Goal: Task Accomplishment & Management: Complete application form

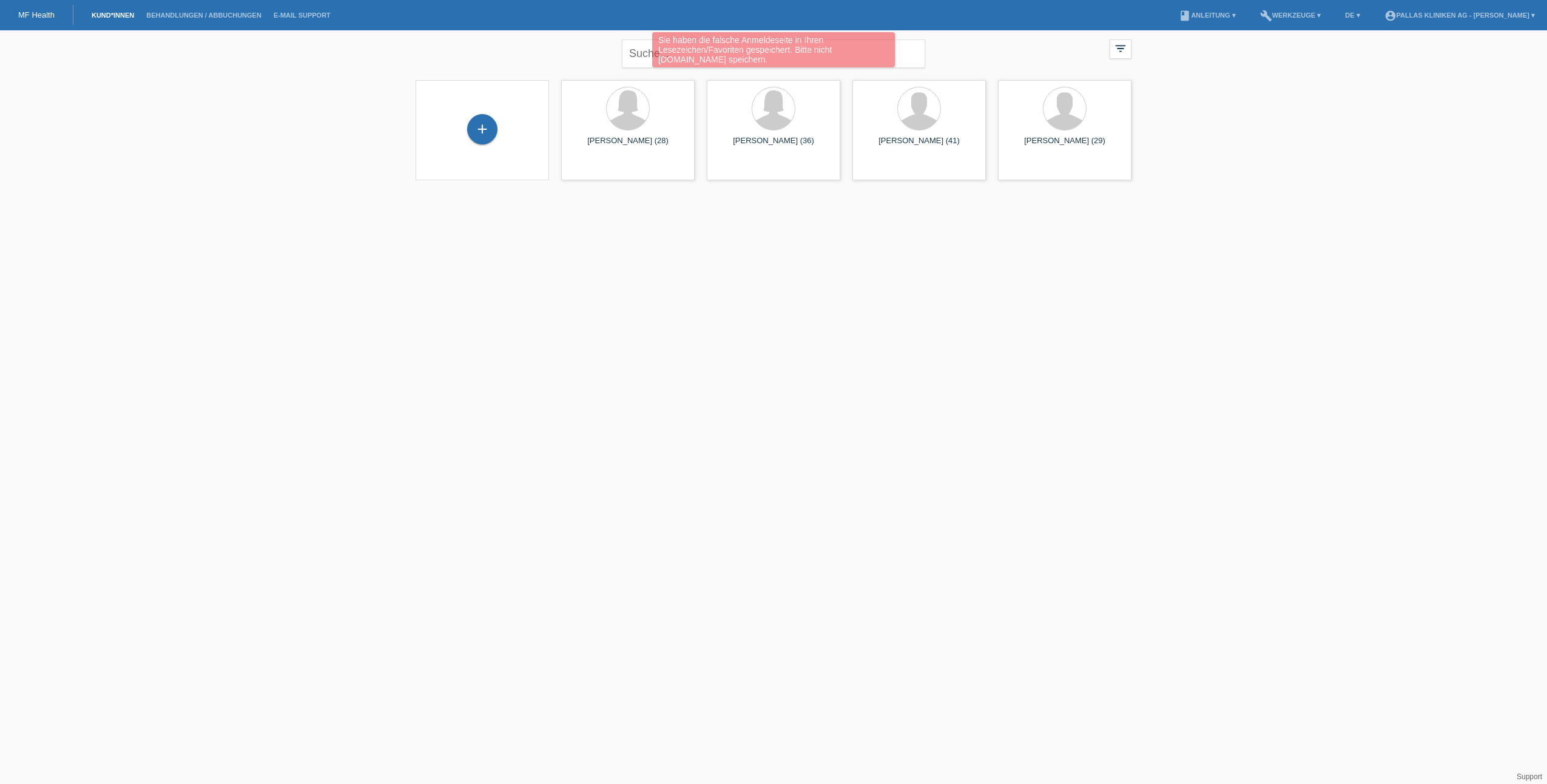
click at [848, 42] on div "Sie haben die falsche Anmeldeseite in Ihren Lesezeichen/Favoriten gespeichert. …" at bounding box center [773, 50] width 243 height 35
click at [1130, 45] on div "filter_list" at bounding box center [1120, 49] width 22 height 19
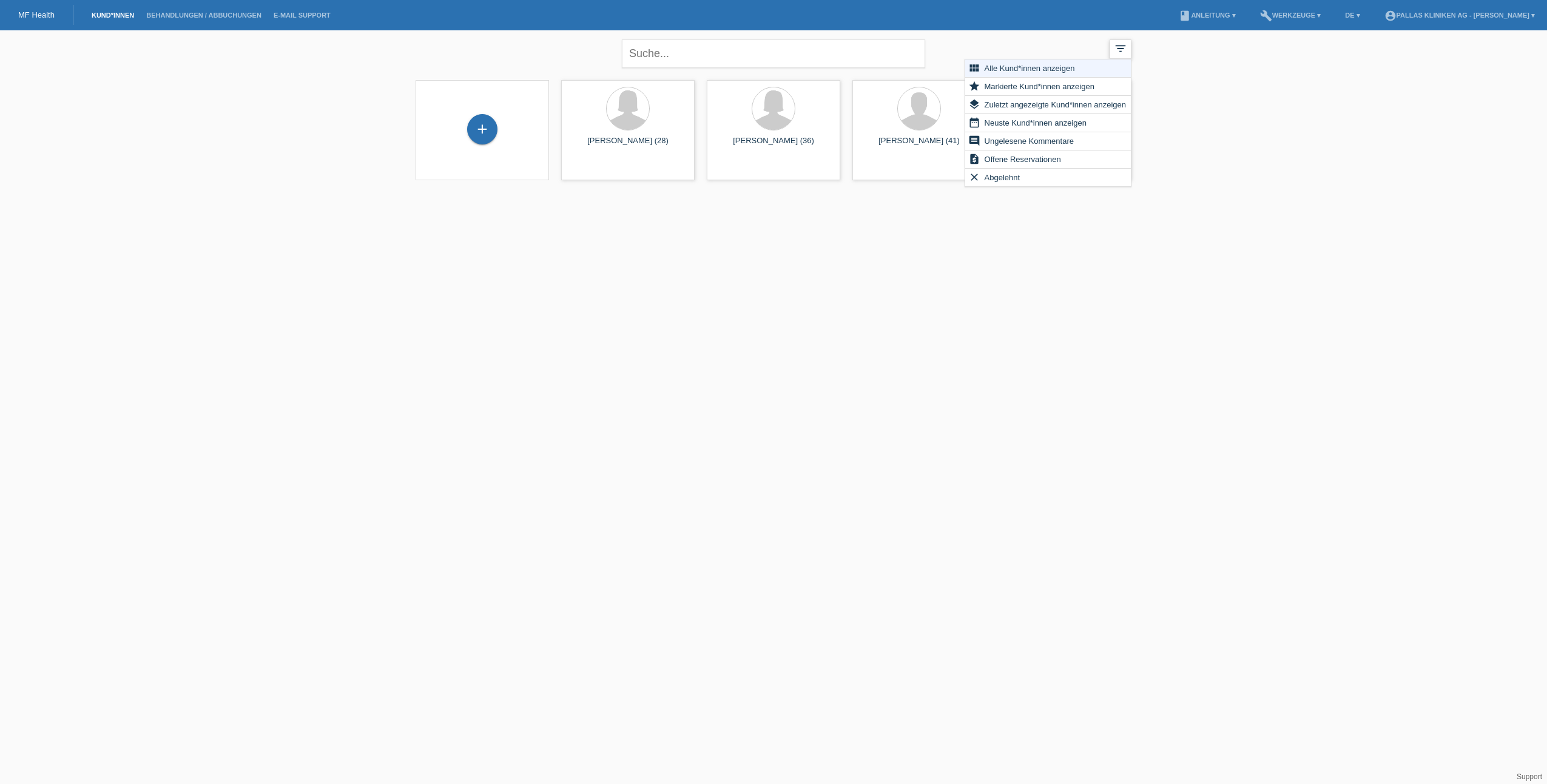
click at [1130, 45] on div "filter_list" at bounding box center [1120, 49] width 22 height 19
click at [942, 42] on div "close filter_list view_module Alle Kund*innen anzeigen star Markierte Kund*inne…" at bounding box center [773, 52] width 728 height 43
click at [904, 42] on input "text" at bounding box center [773, 54] width 303 height 29
click at [900, 50] on input "text" at bounding box center [773, 54] width 303 height 29
click at [892, 57] on input "text" at bounding box center [773, 54] width 303 height 29
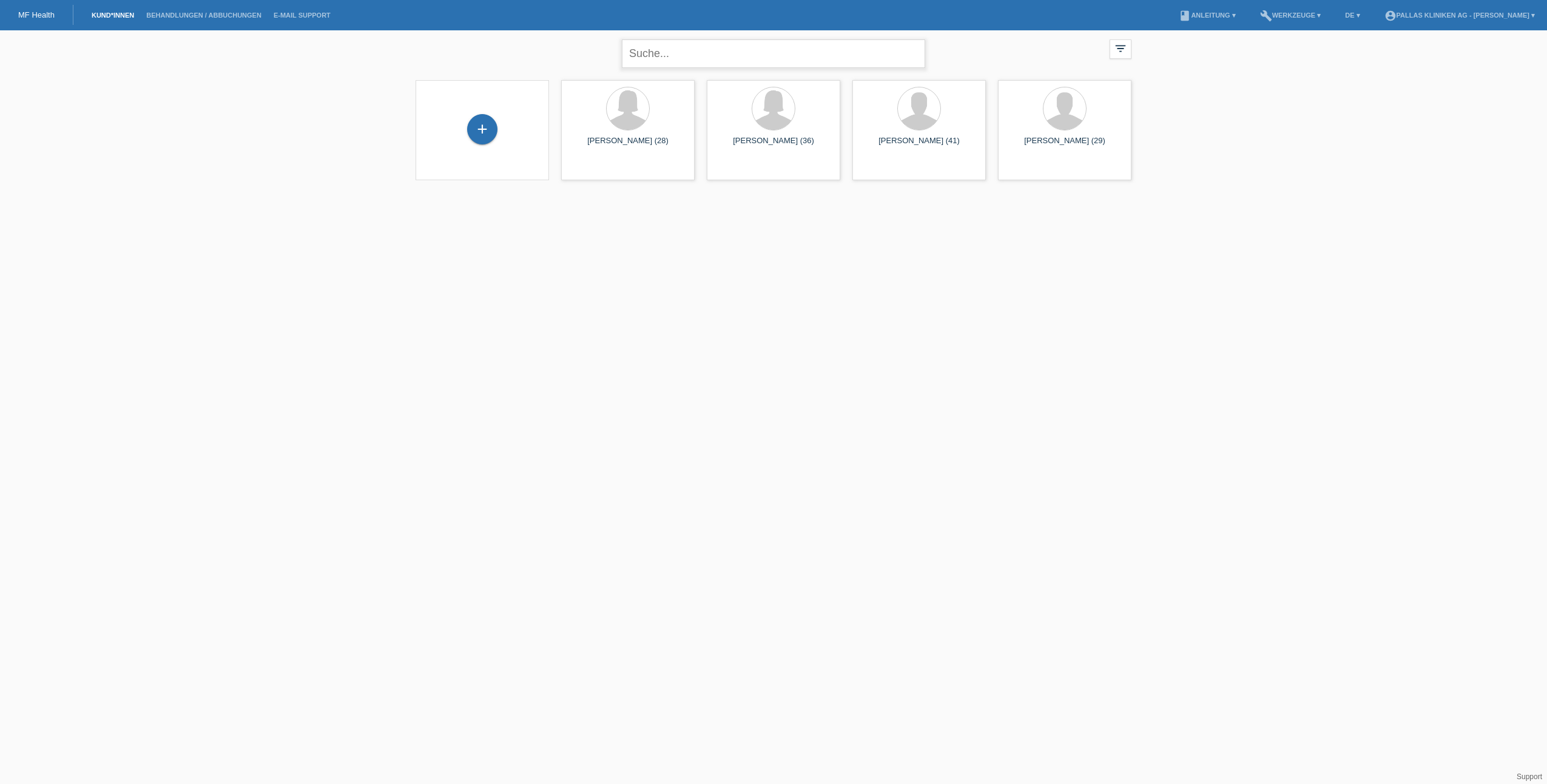
click at [821, 52] on input "text" at bounding box center [773, 54] width 303 height 29
click at [190, 13] on link "Behandlungen / Abbuchungen" at bounding box center [204, 15] width 127 height 7
click at [142, 12] on link "Behandlungen / Abbuchungen" at bounding box center [204, 15] width 127 height 7
click at [134, 16] on link "Kund*innen" at bounding box center [113, 15] width 54 height 7
click at [663, 52] on input "text" at bounding box center [773, 54] width 303 height 29
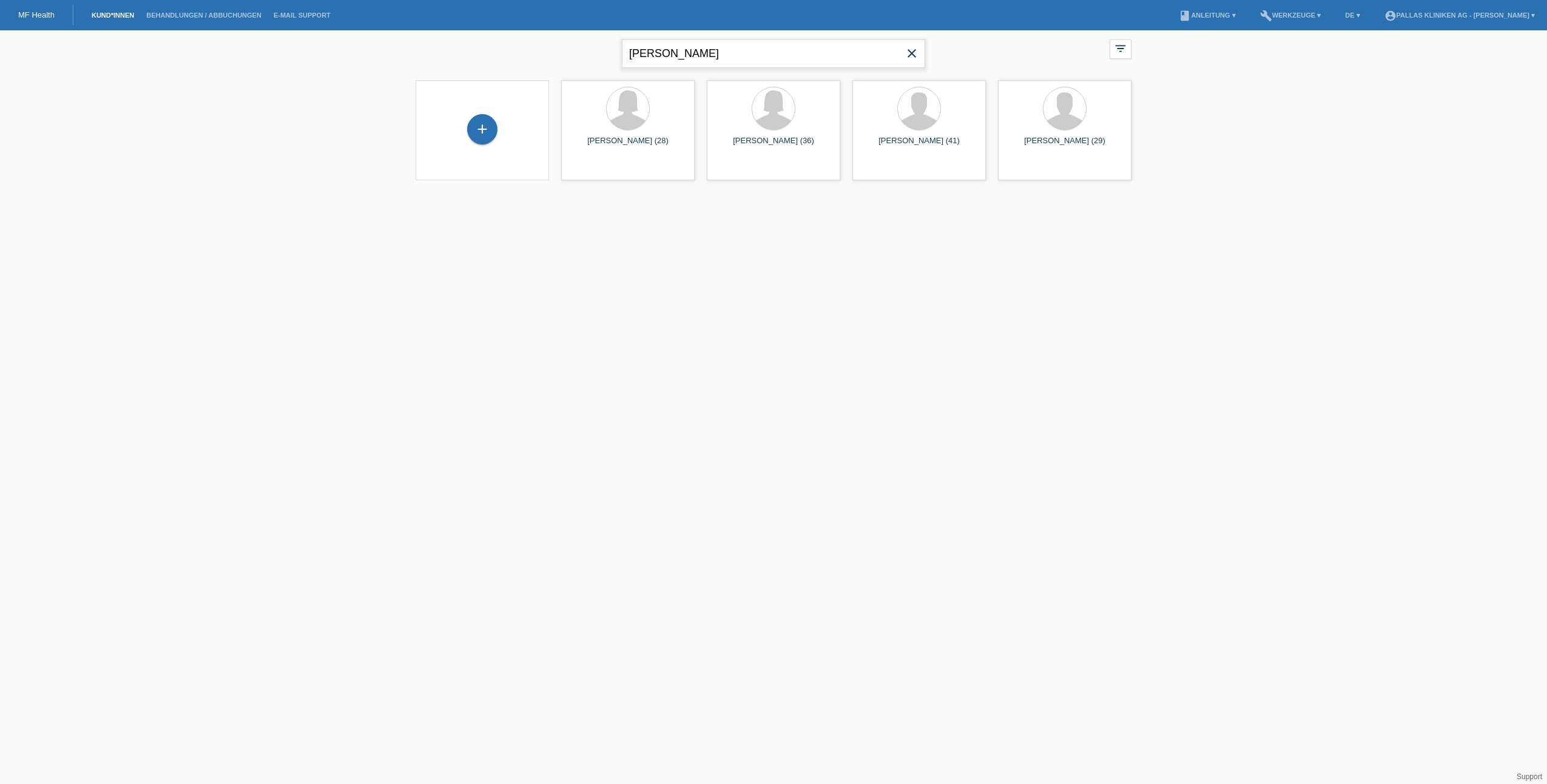
type input "jaeger"
click at [915, 57] on icon "close" at bounding box center [912, 54] width 15 height 15
click at [471, 124] on div "+" at bounding box center [482, 128] width 30 height 30
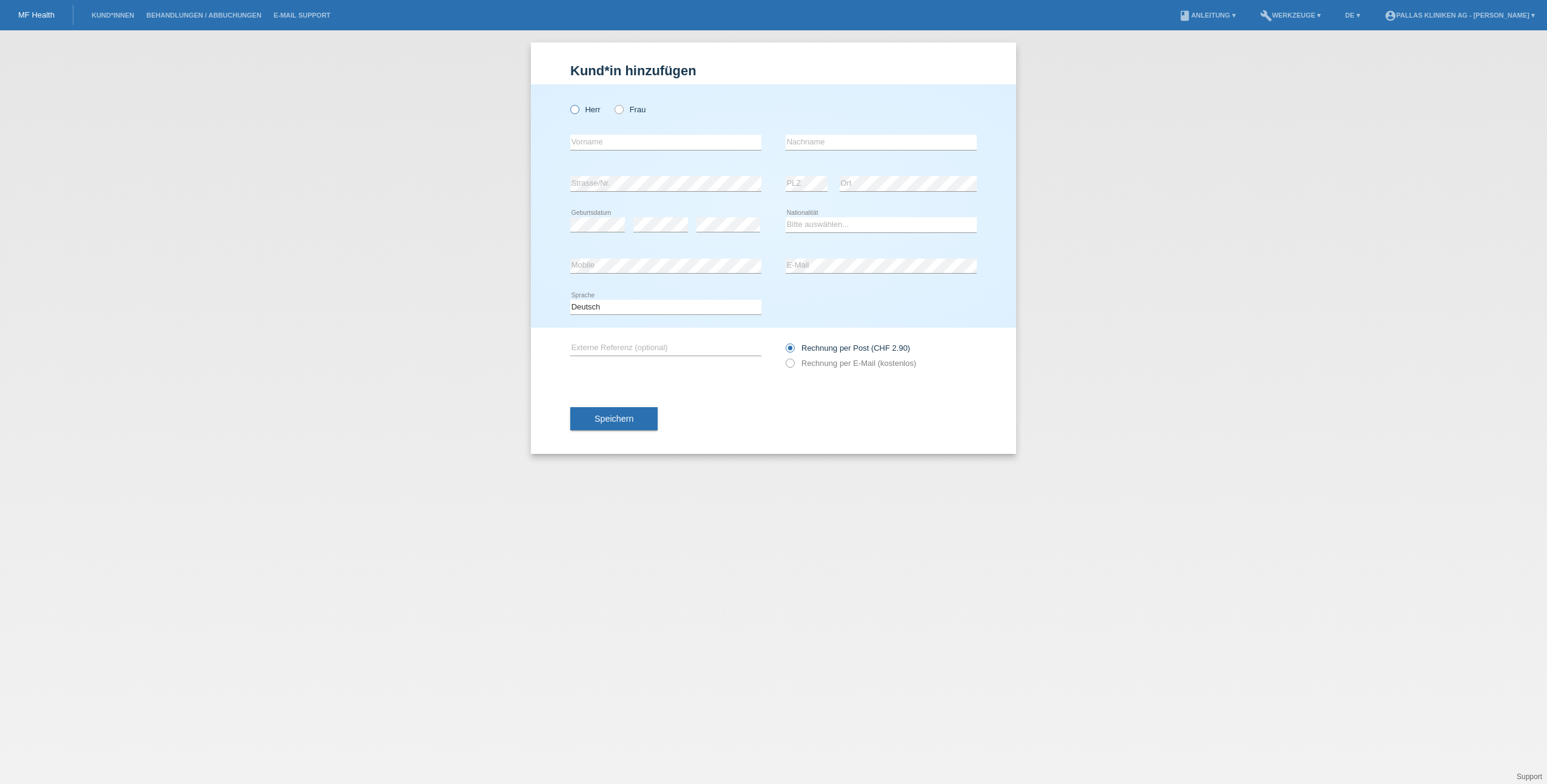
click at [569, 103] on icon at bounding box center [569, 103] width 0 height 0
click at [573, 111] on input "Herr" at bounding box center [574, 109] width 8 height 8
radio input "true"
click at [729, 146] on input "text" at bounding box center [665, 142] width 191 height 15
type input "Felix"
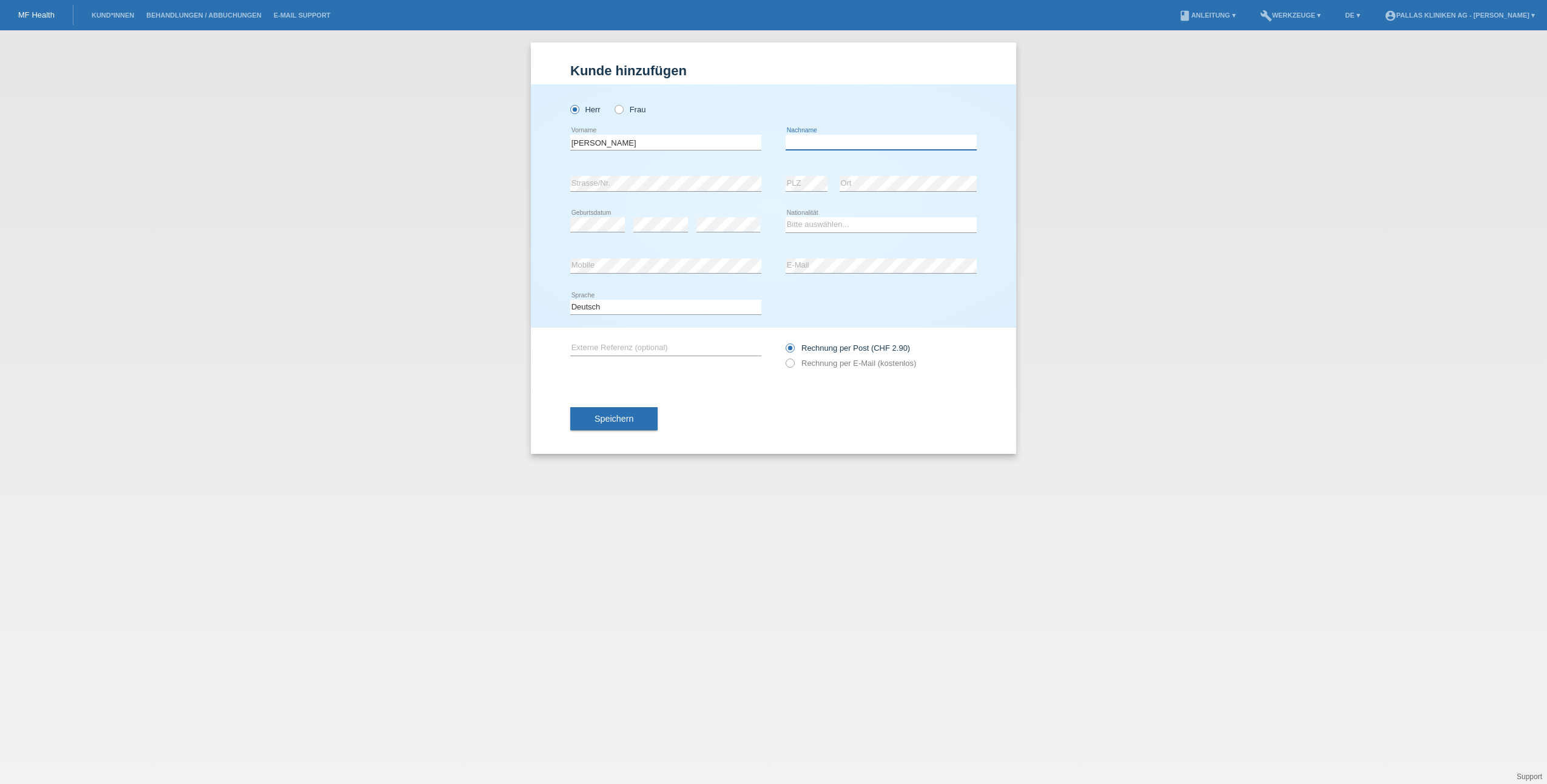
click at [893, 148] on input "text" at bounding box center [881, 142] width 191 height 15
type input "Jaeger"
click at [742, 195] on div "error Strasse/Nr." at bounding box center [665, 184] width 191 height 42
click at [784, 183] on div "error Strasse/Nr. error PLZ error Ort" at bounding box center [773, 184] width 406 height 42
click at [808, 229] on select "Bitte auswählen... Schweiz Deutschland Liechtenstein Österreich ------------ Af…" at bounding box center [881, 224] width 191 height 15
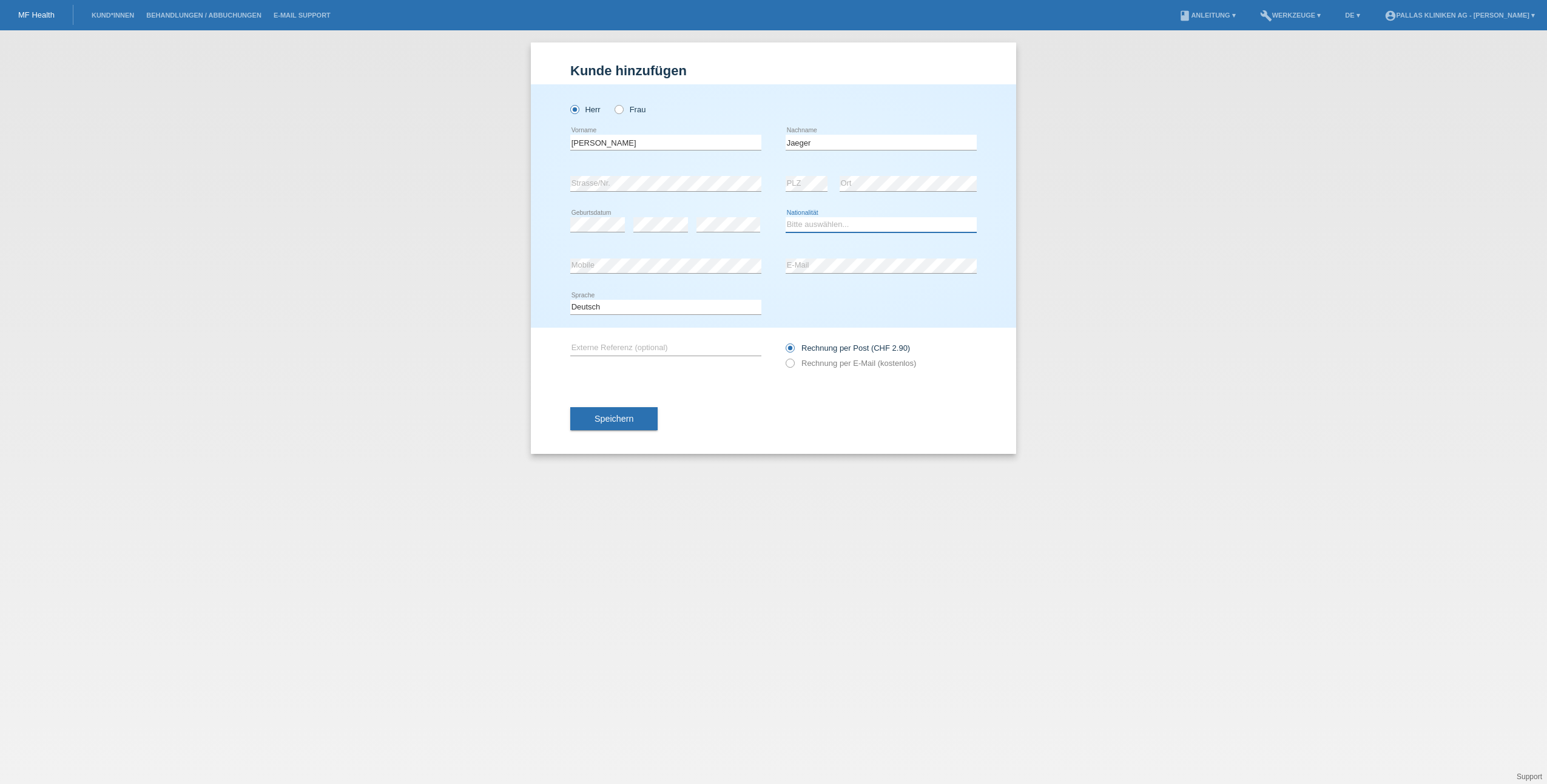
select select "CH"
click at [786, 217] on select "Bitte auswählen... Schweiz Deutschland Liechtenstein Österreich ------------ Af…" at bounding box center [881, 224] width 191 height 15
click at [738, 273] on icon at bounding box center [665, 273] width 191 height 1
click at [776, 266] on div "error Mobile error E-Mail" at bounding box center [773, 266] width 406 height 42
click at [784, 356] on icon at bounding box center [784, 356] width 0 height 0
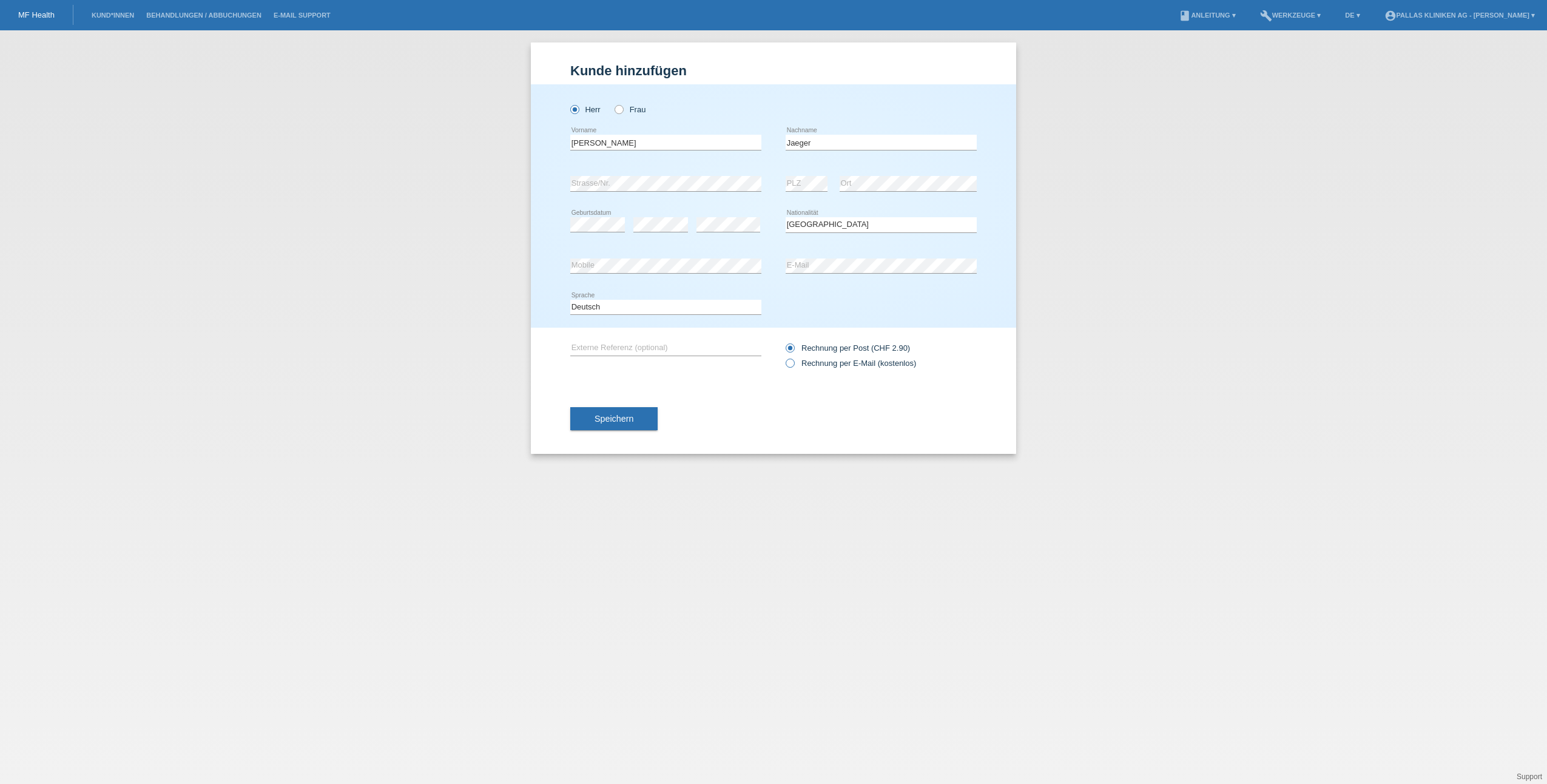
click at [788, 365] on input "Rechnung per E-Mail (kostenlos)" at bounding box center [790, 366] width 8 height 15
radio input "true"
click at [638, 416] on button "Speichern" at bounding box center [613, 418] width 88 height 23
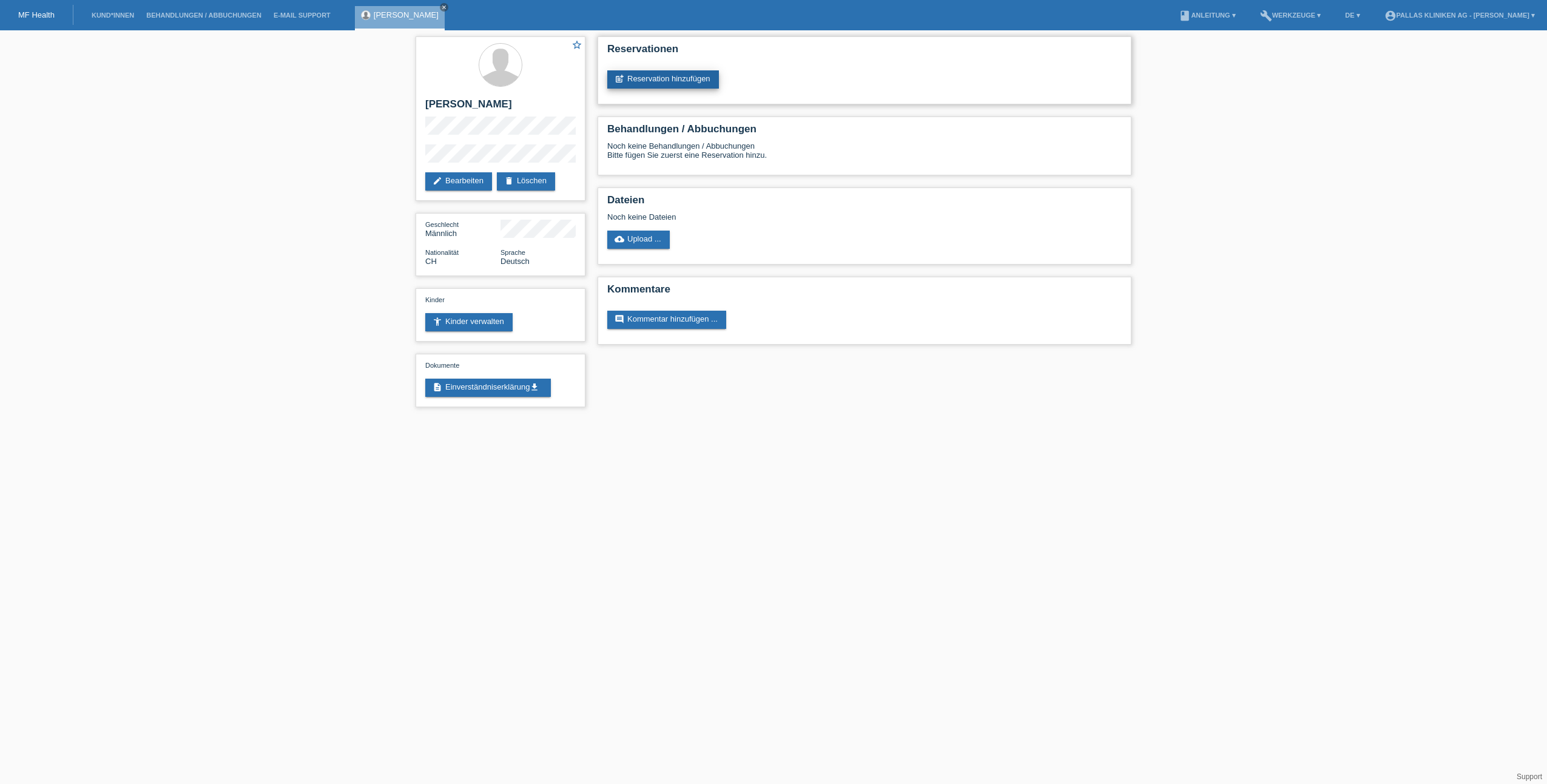
click at [655, 84] on link "post_add Reservation hinzufügen" at bounding box center [663, 79] width 112 height 18
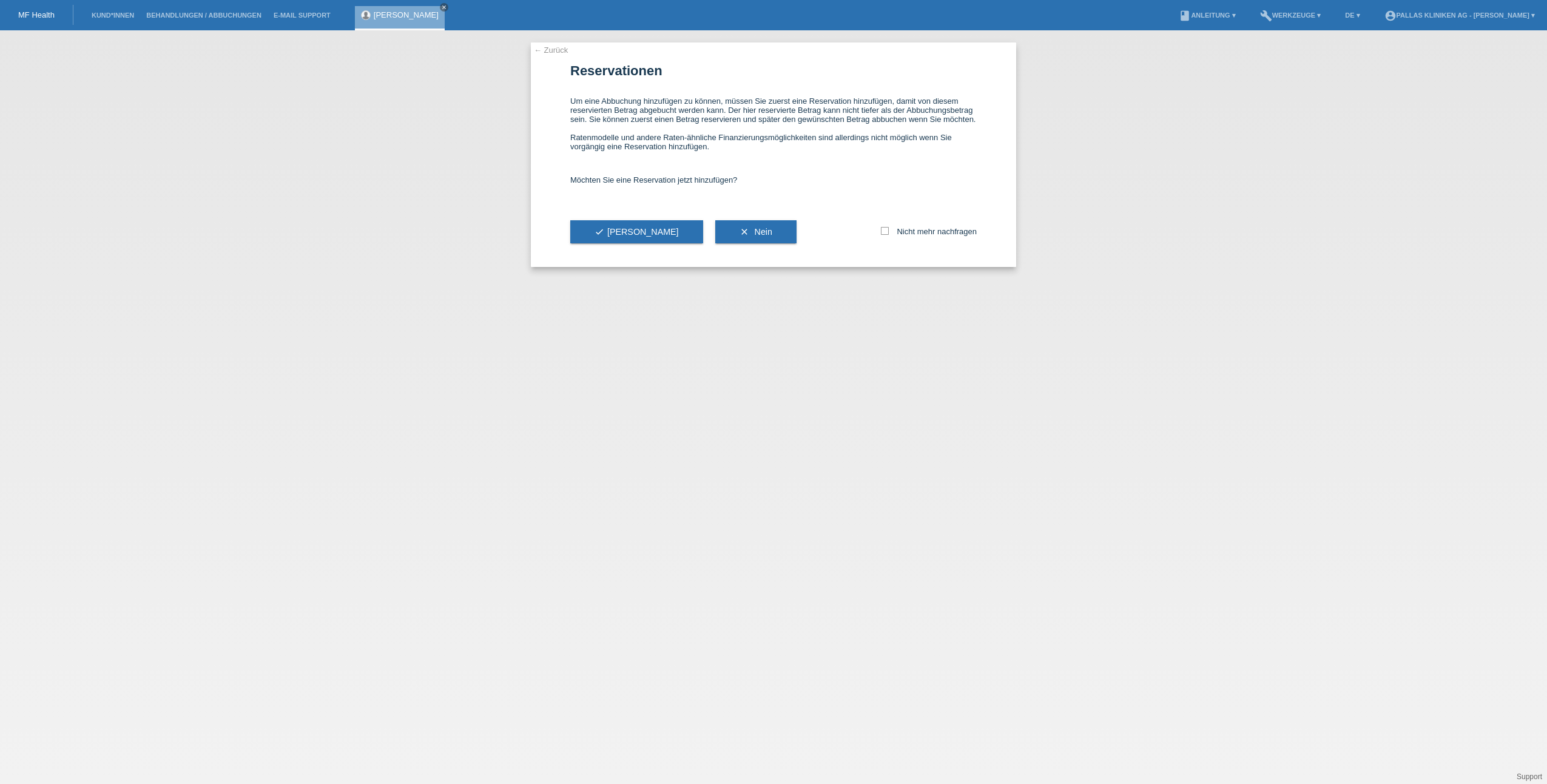
click at [612, 232] on span "check Ja" at bounding box center [636, 232] width 84 height 10
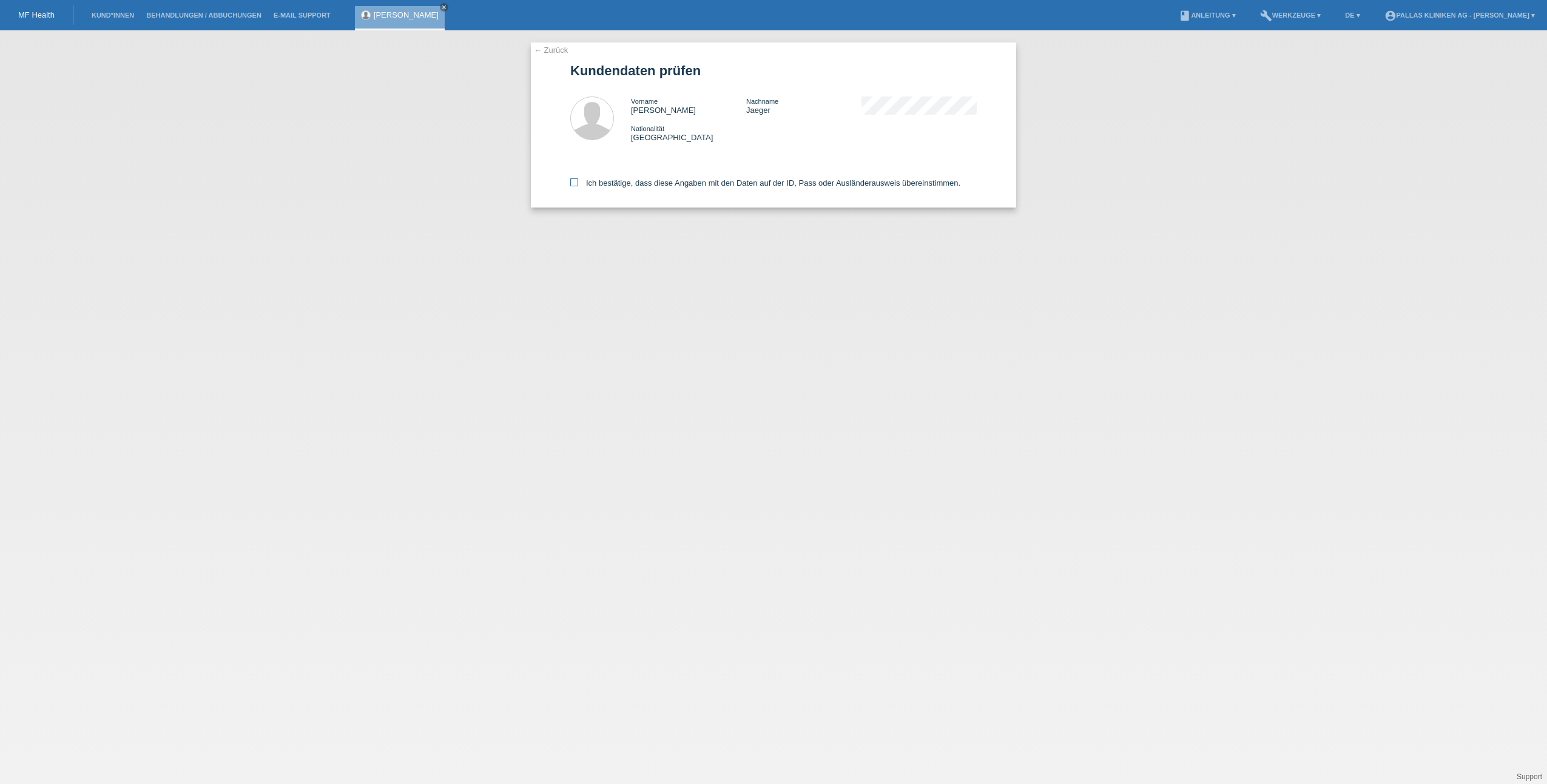
click at [577, 181] on icon at bounding box center [574, 182] width 8 height 8
click at [577, 181] on input "Ich bestätige, dass diese Angaben mit den Daten auf der ID, Pass oder Ausländer…" at bounding box center [574, 182] width 8 height 8
checkbox input "true"
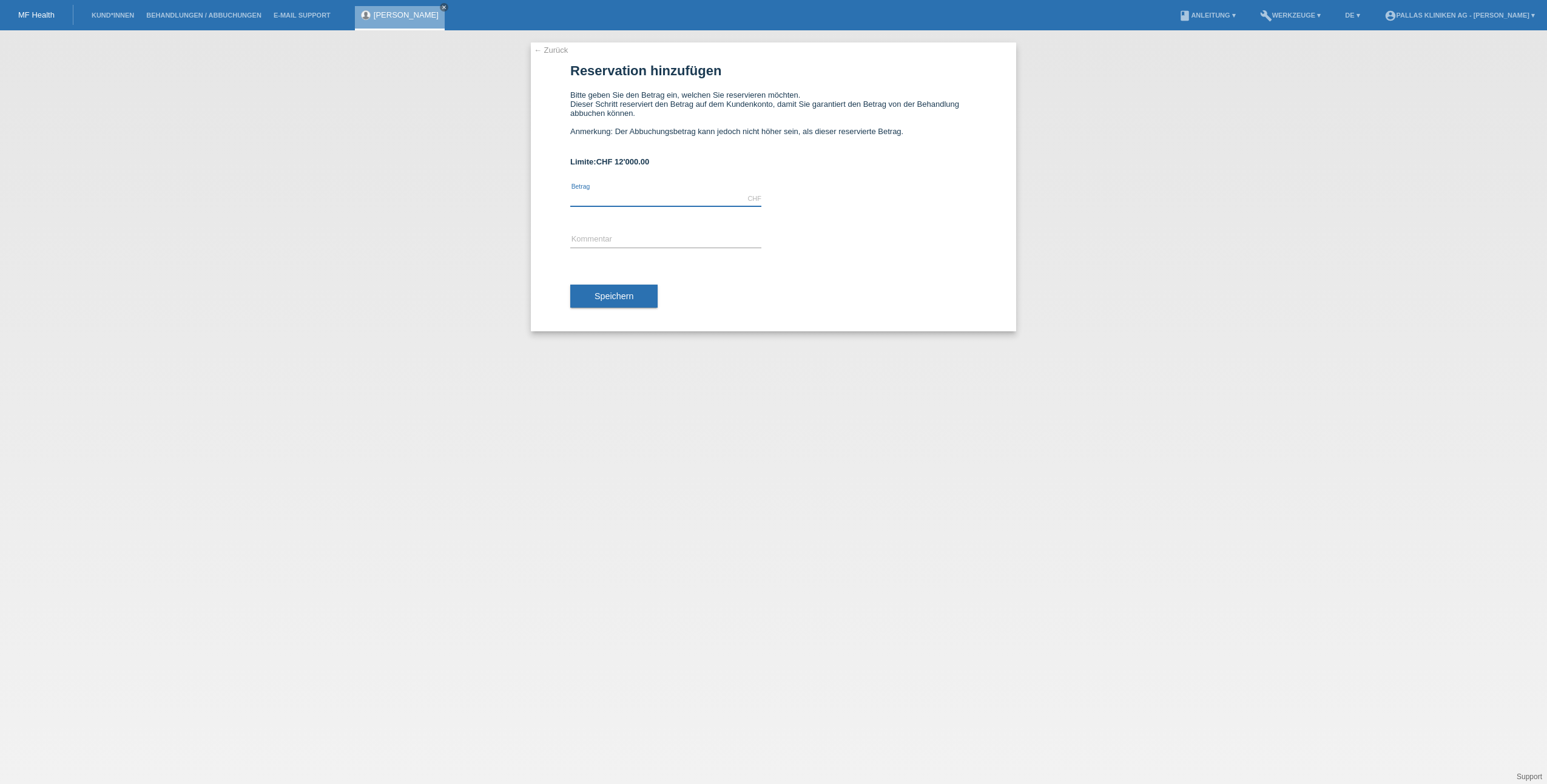
click at [632, 197] on input "text" at bounding box center [665, 199] width 191 height 15
type input "5900.00"
click at [602, 234] on input "text" at bounding box center [665, 240] width 191 height 15
type input "Epilationslaser 6er ABO"
click at [650, 301] on button "Speichern" at bounding box center [613, 296] width 88 height 23
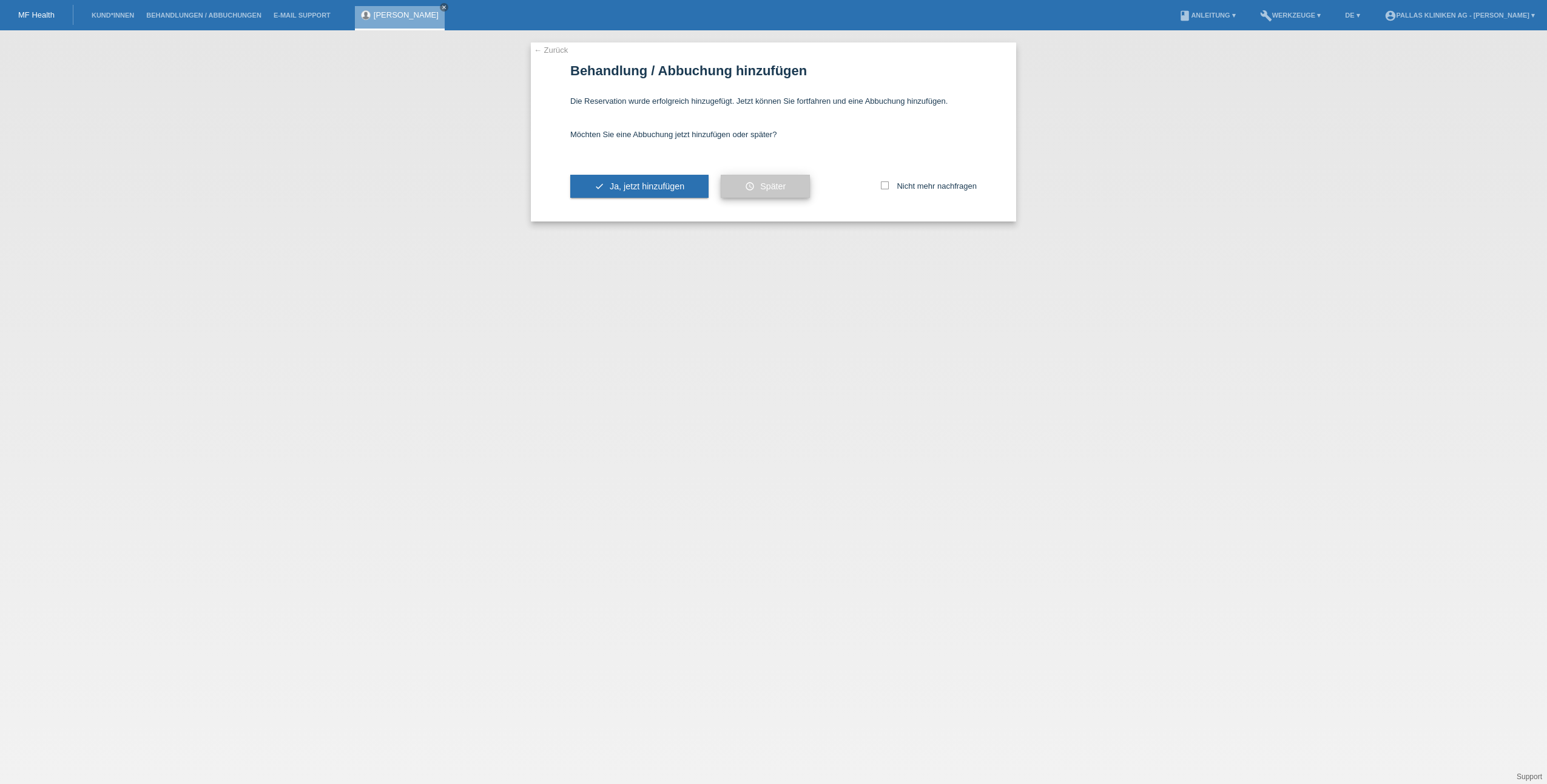
click at [759, 181] on button "schedule Später" at bounding box center [765, 186] width 90 height 23
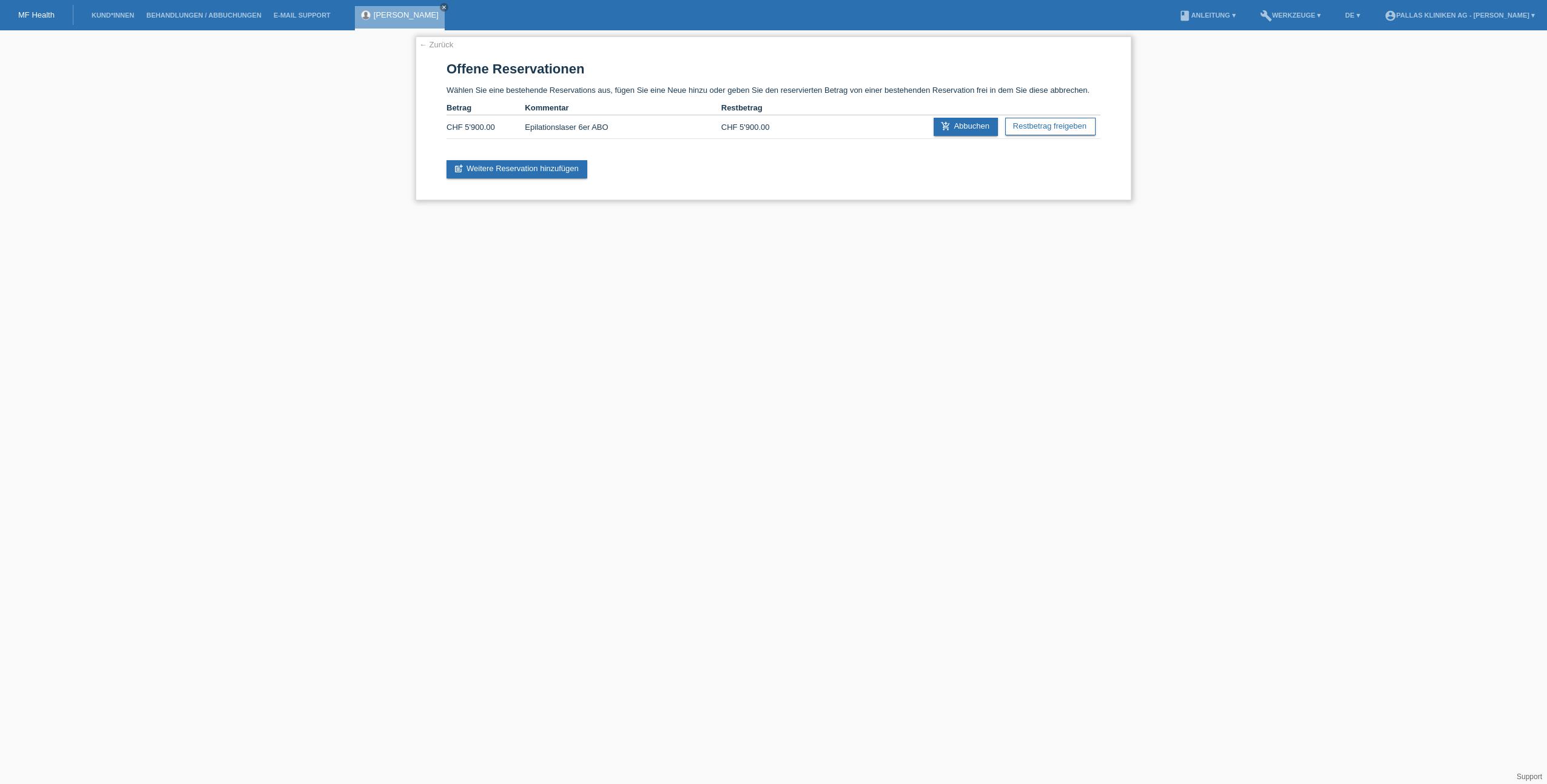
click at [427, 47] on link "← Zurück" at bounding box center [436, 44] width 34 height 9
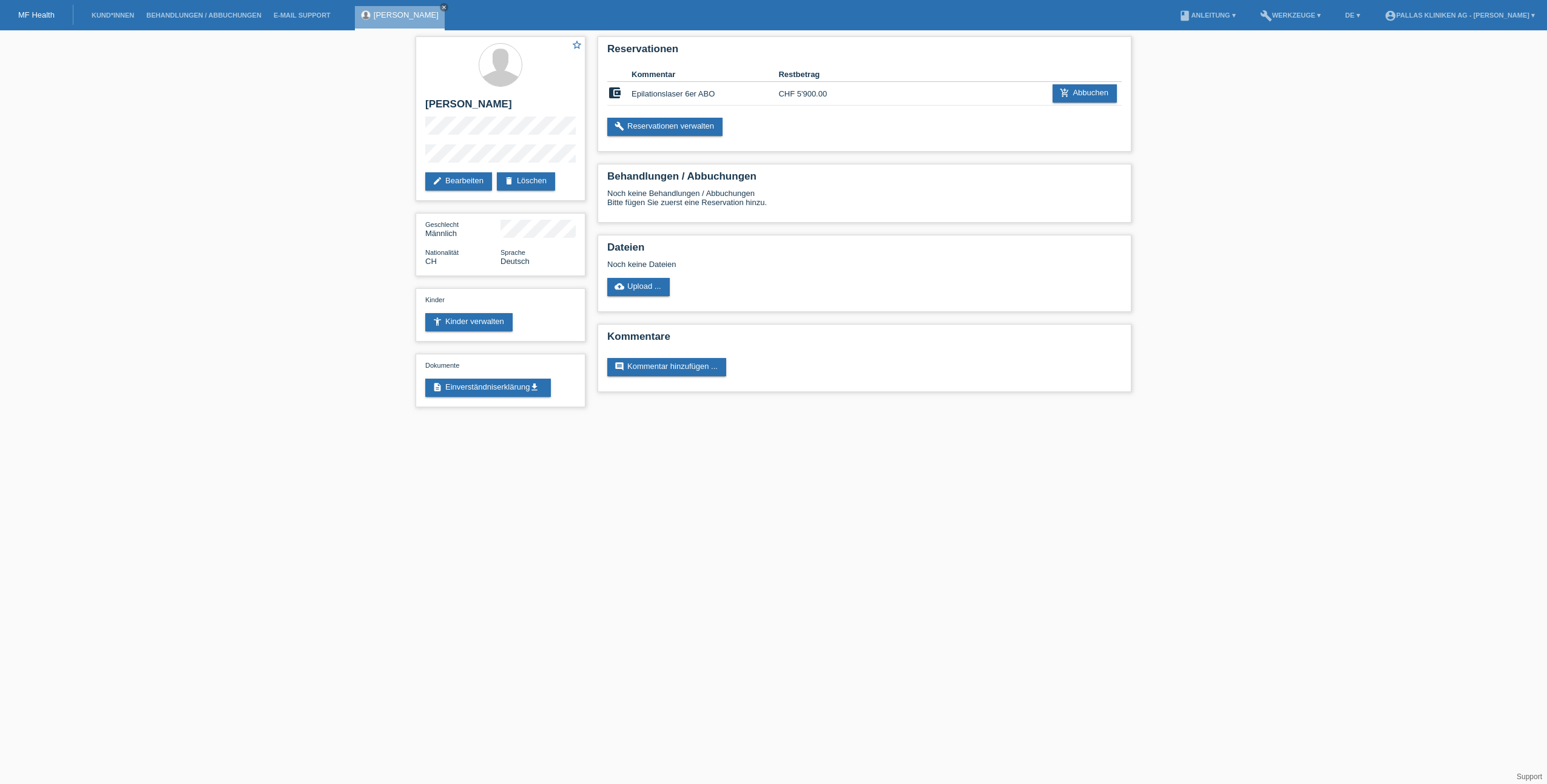
click at [1475, 19] on li "account_circle Pallas Kliniken AG - Enkeleda Arifaj ▾" at bounding box center [1459, 16] width 163 height 31
click at [1471, 17] on link "account_circle Pallas Kliniken AG - Enkeleda Arifaj ▾" at bounding box center [1459, 15] width 163 height 7
click at [1385, 72] on link "Logout" at bounding box center [1388, 77] width 24 height 9
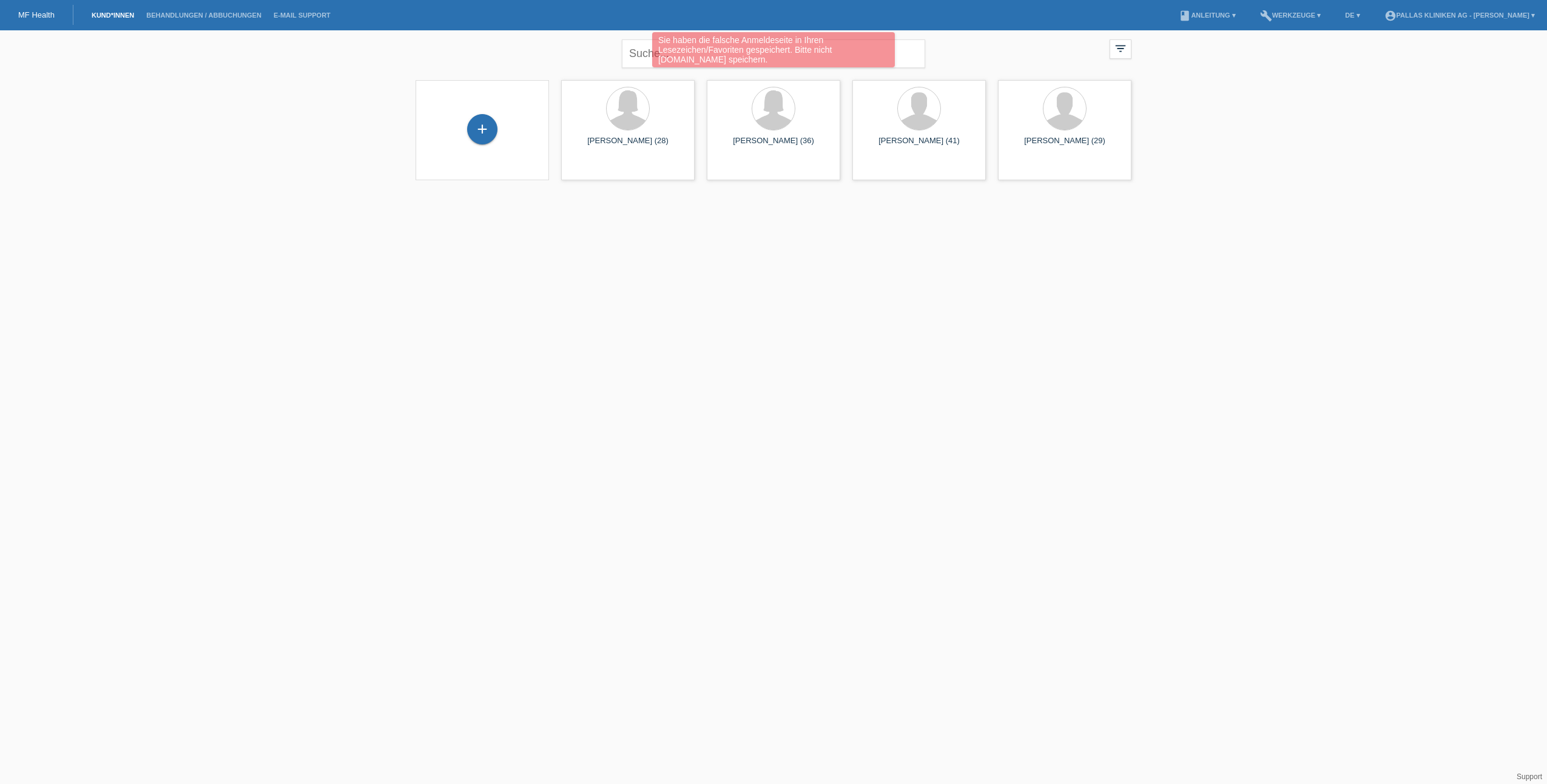
click at [857, 56] on div "Sie haben die falsche Anmeldeseite in Ihren Lesezeichen/Favoriten gespeichert. …" at bounding box center [773, 50] width 243 height 35
click at [720, 50] on input "text" at bounding box center [773, 54] width 303 height 29
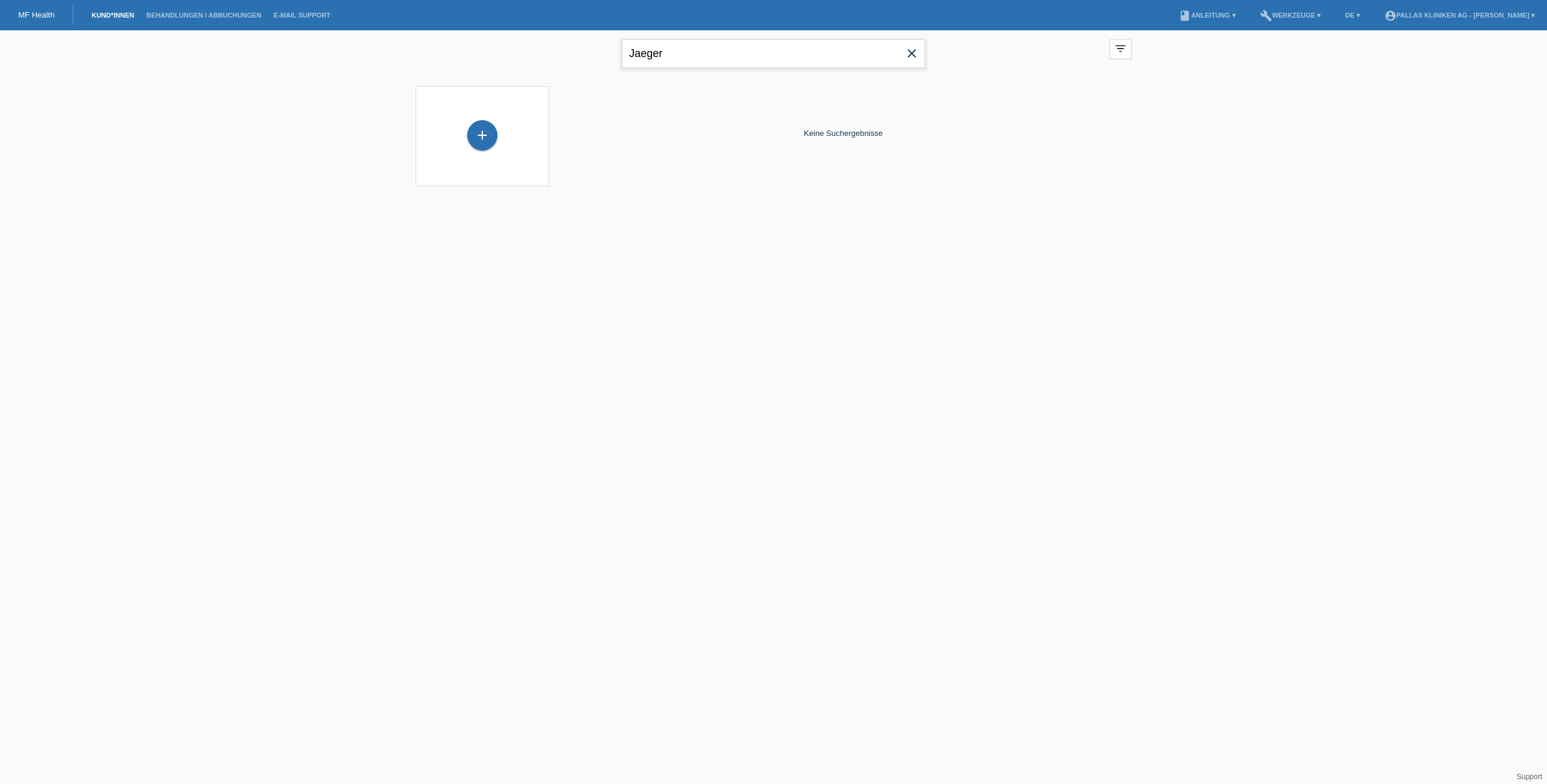
type input "Jaeger"
click at [911, 55] on icon "close" at bounding box center [912, 54] width 15 height 15
click at [539, 146] on div "+" at bounding box center [482, 130] width 134 height 100
click at [494, 136] on div "+" at bounding box center [482, 128] width 30 height 30
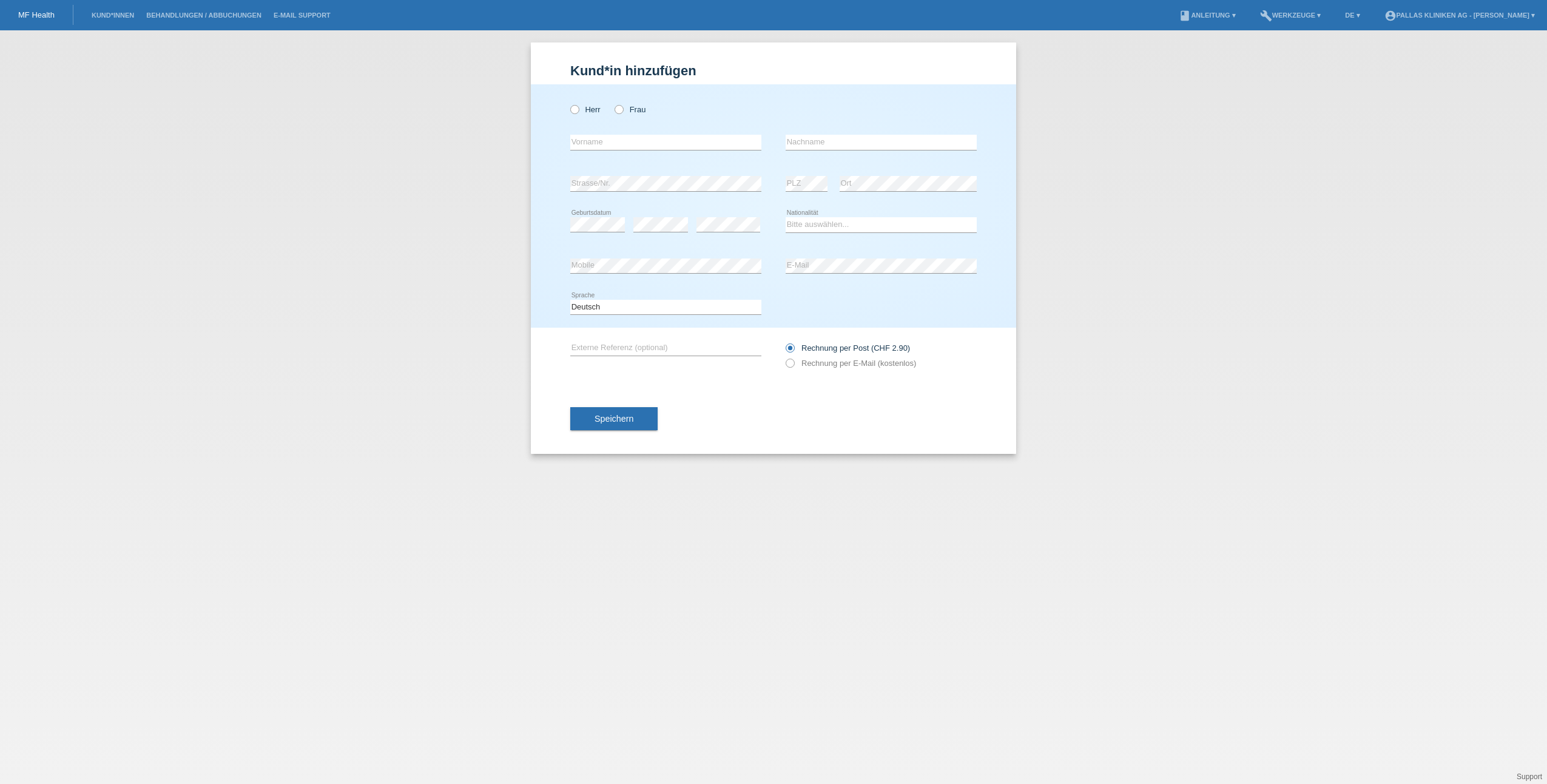
click at [1168, 427] on div "Kund*in hinzufügen Kunde hinzufügen Kundin hinzufügen Herr Frau error Vorname e…" at bounding box center [773, 407] width 1547 height 754
click at [125, 17] on link "Kund*innen" at bounding box center [113, 15] width 54 height 7
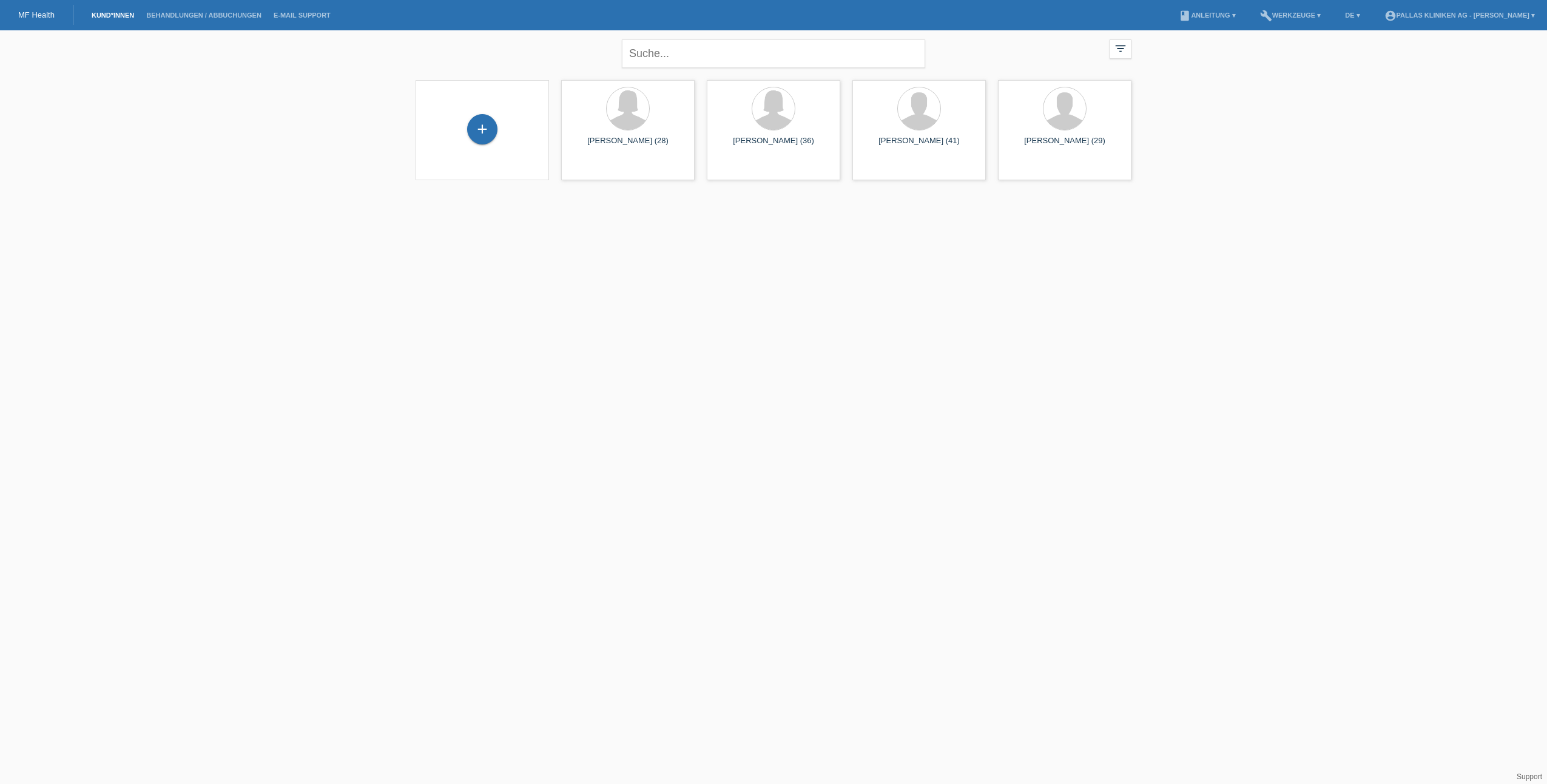
click at [1106, 55] on div "close filter_list view_module Alle Kund*innen anzeigen star Markierte [PERSON_N…" at bounding box center [773, 52] width 728 height 43
click at [1110, 54] on div "filter_list" at bounding box center [1120, 49] width 22 height 19
click at [1115, 61] on div "close filter_list view_module Alle Kund*innen anzeigen star Markierte [PERSON_N…" at bounding box center [773, 52] width 728 height 43
click at [1117, 61] on div "close filter_list view_module Alle Kund*innen anzeigen star Markierte [PERSON_N…" at bounding box center [773, 52] width 728 height 43
click at [1120, 56] on div "filter_list" at bounding box center [1120, 49] width 22 height 19
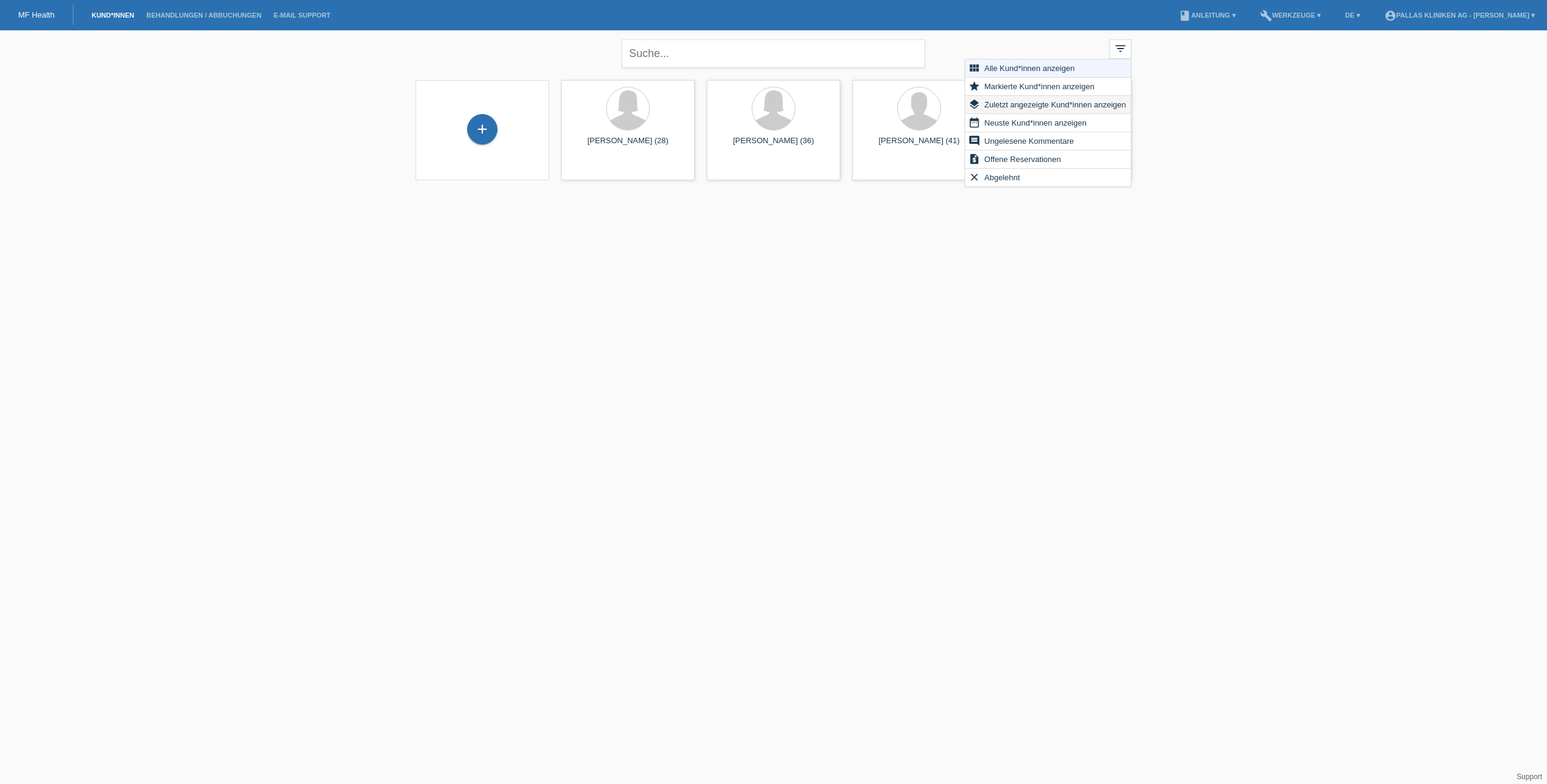
click at [1088, 99] on span "Zuletzt angezeigte Kund*innen anzeigen" at bounding box center [1055, 104] width 145 height 15
click at [1128, 47] on div "filter_list" at bounding box center [1120, 50] width 22 height 20
click at [1127, 63] on div "close filter_list view_module Alle Kund*innen anzeigen star Markierte [PERSON_N…" at bounding box center [773, 52] width 728 height 43
click at [1115, 65] on div "close filter_list view_module Alle Kund*innen anzeigen star Markierte [PERSON_N…" at bounding box center [773, 52] width 728 height 43
click at [1119, 55] on div "filter_list" at bounding box center [1120, 50] width 22 height 20
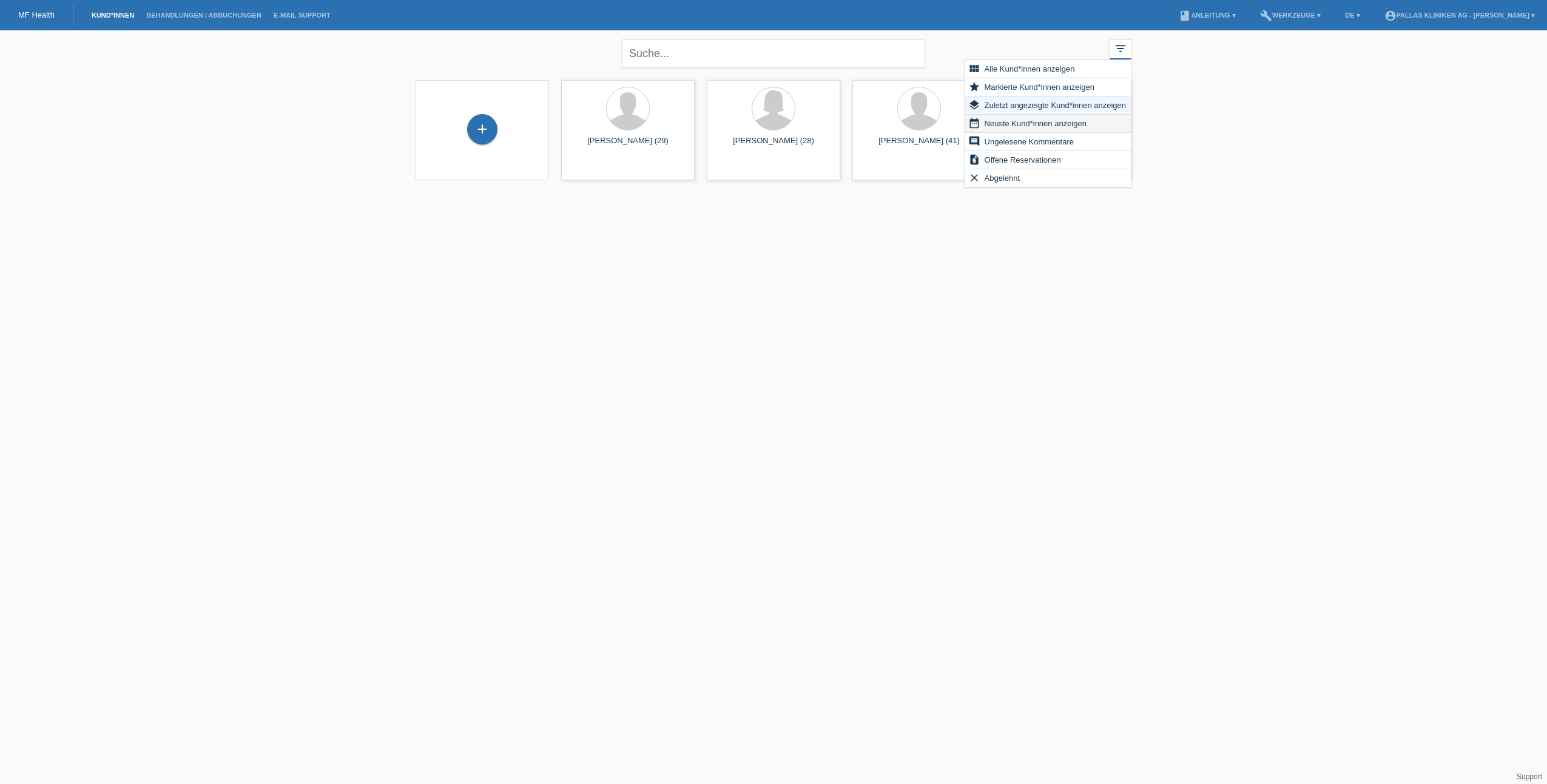
click at [1048, 124] on span "Neuste Kund*innen anzeigen" at bounding box center [1035, 123] width 105 height 15
click at [1128, 57] on div "filter_list" at bounding box center [1120, 50] width 22 height 20
click at [1120, 59] on div "filter_list" at bounding box center [1120, 50] width 22 height 20
click at [1117, 57] on div "filter_list" at bounding box center [1120, 50] width 22 height 20
click at [1099, 68] on div "view_module Alle Kund*innen anzeigen" at bounding box center [1047, 69] width 165 height 18
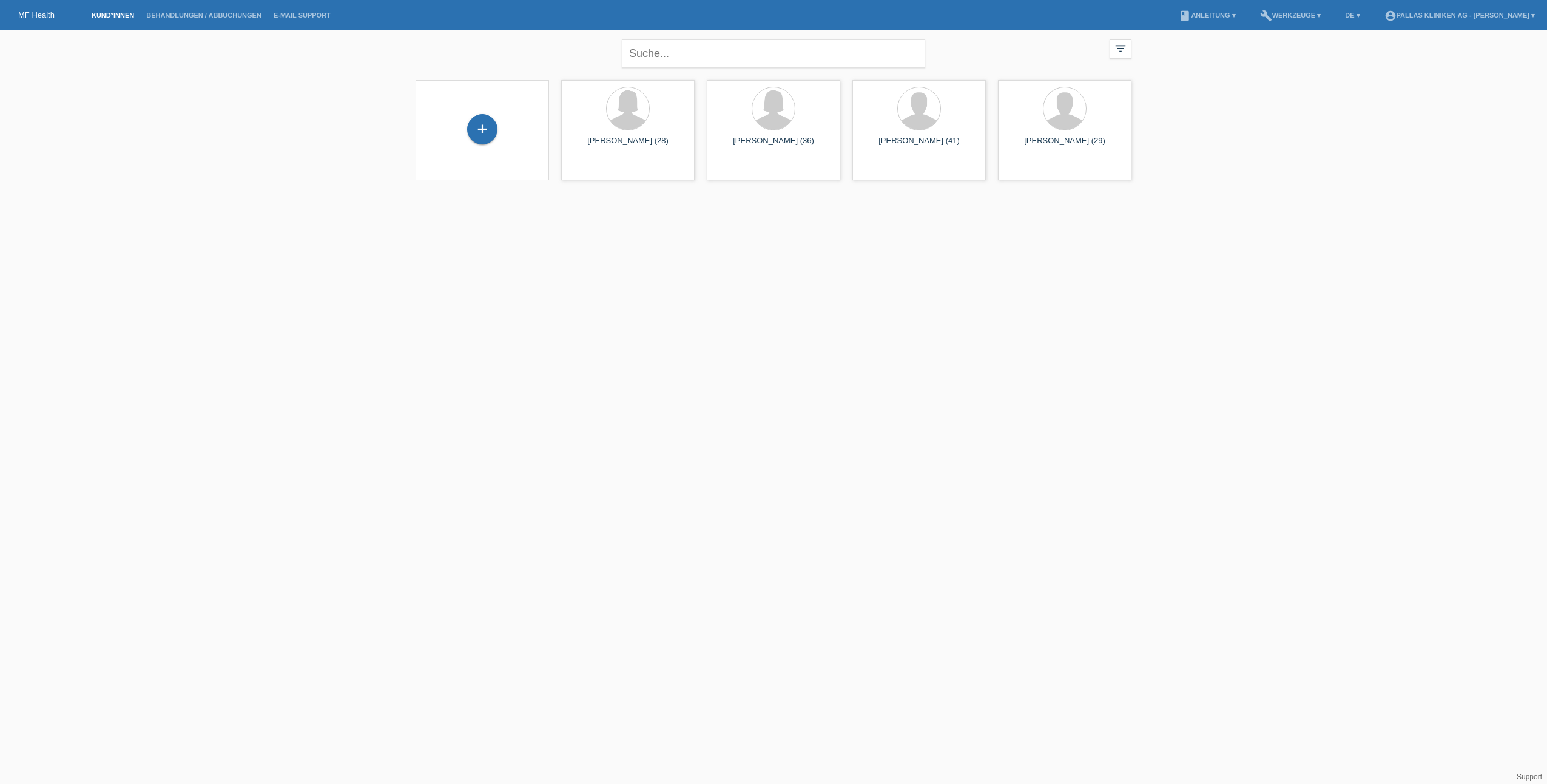
click at [1131, 42] on div "close filter_list view_module Alle Kund*innen anzeigen star Markierte [PERSON_N…" at bounding box center [773, 52] width 728 height 43
click at [1126, 45] on icon "filter_list" at bounding box center [1120, 48] width 13 height 13
click at [1127, 54] on icon "filter_list" at bounding box center [1120, 48] width 13 height 13
click at [1096, 80] on div "star Markierte [PERSON_NAME]*innen anzeigen" at bounding box center [1047, 87] width 165 height 18
click at [1120, 51] on icon "filter_list" at bounding box center [1120, 48] width 13 height 13
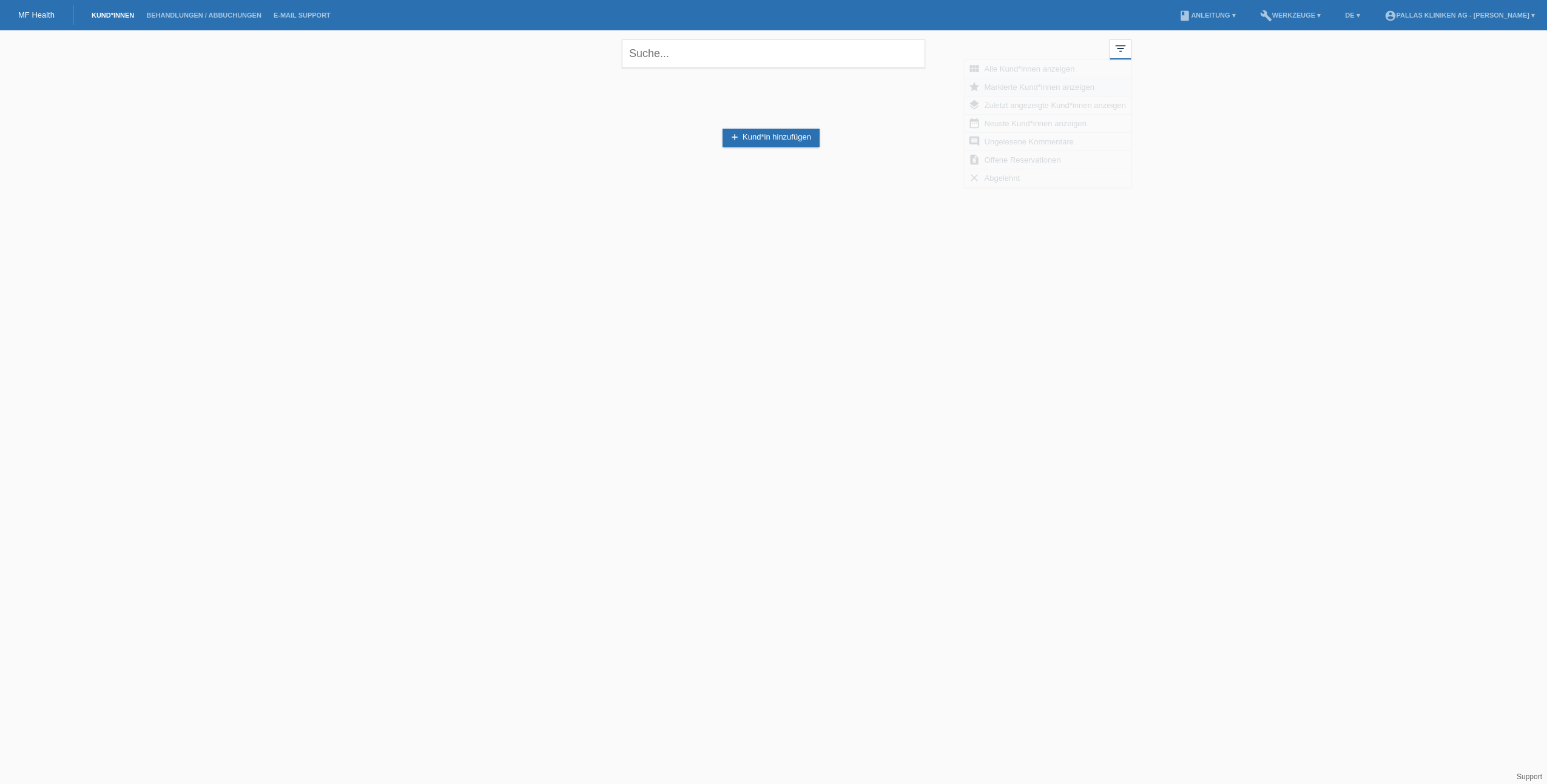
click at [1100, 68] on div "close filter_list view_module Alle Kund*innen anzeigen star Markierte [PERSON_N…" at bounding box center [773, 52] width 728 height 43
click at [1112, 55] on div "filter_list" at bounding box center [1120, 50] width 22 height 20
click at [1093, 70] on div "view_module Alle Kund*innen anzeigen" at bounding box center [1047, 69] width 165 height 18
